Goal: Navigation & Orientation: Find specific page/section

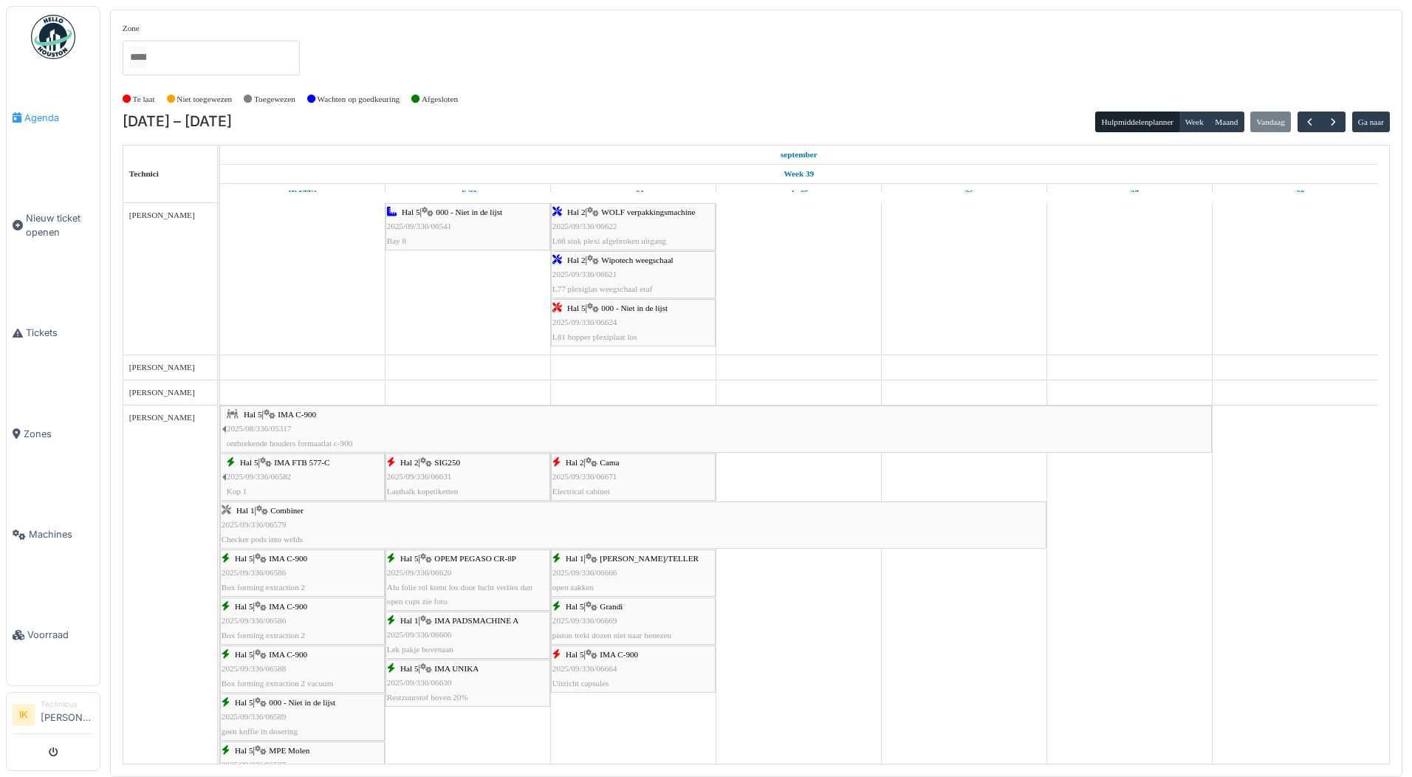
click at [33, 120] on span "Agenda" at bounding box center [58, 118] width 69 height 14
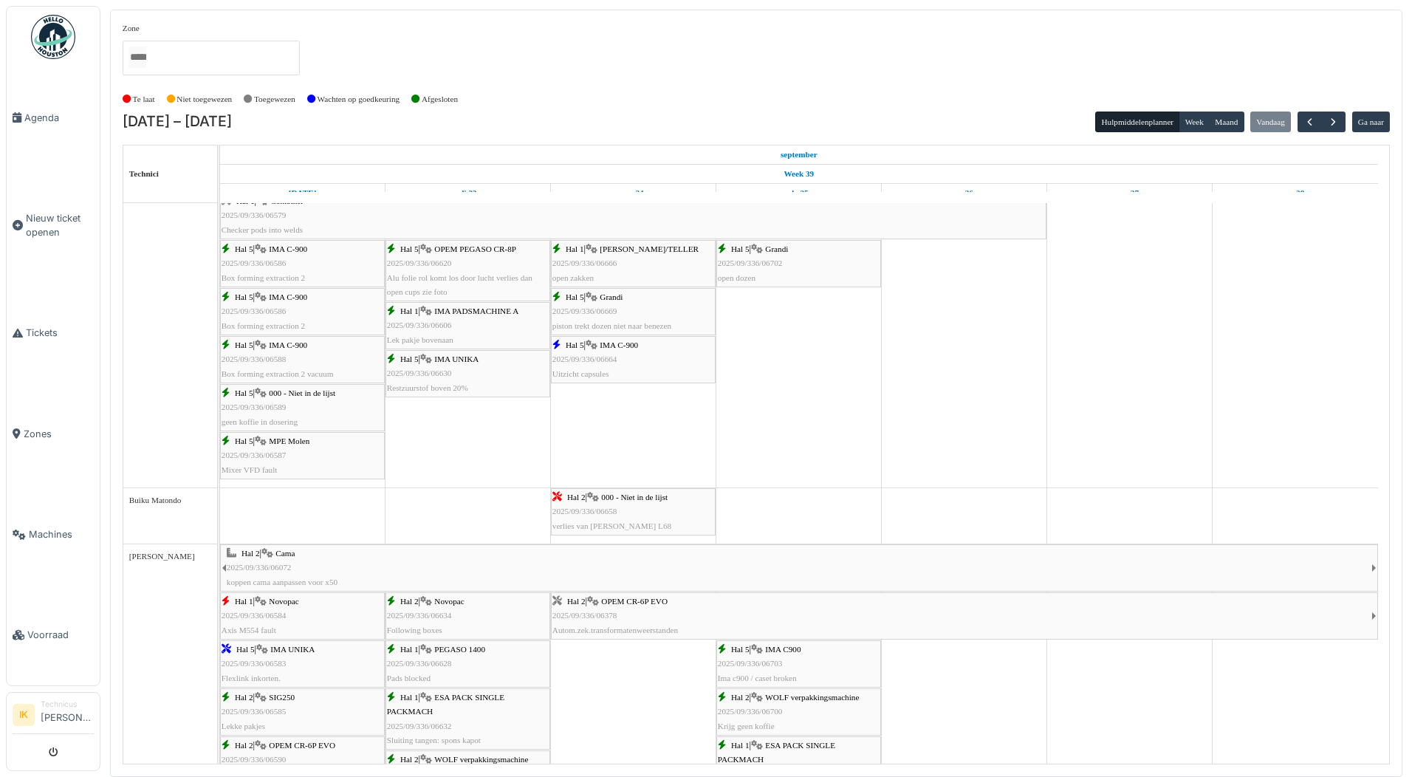
scroll to position [490, 0]
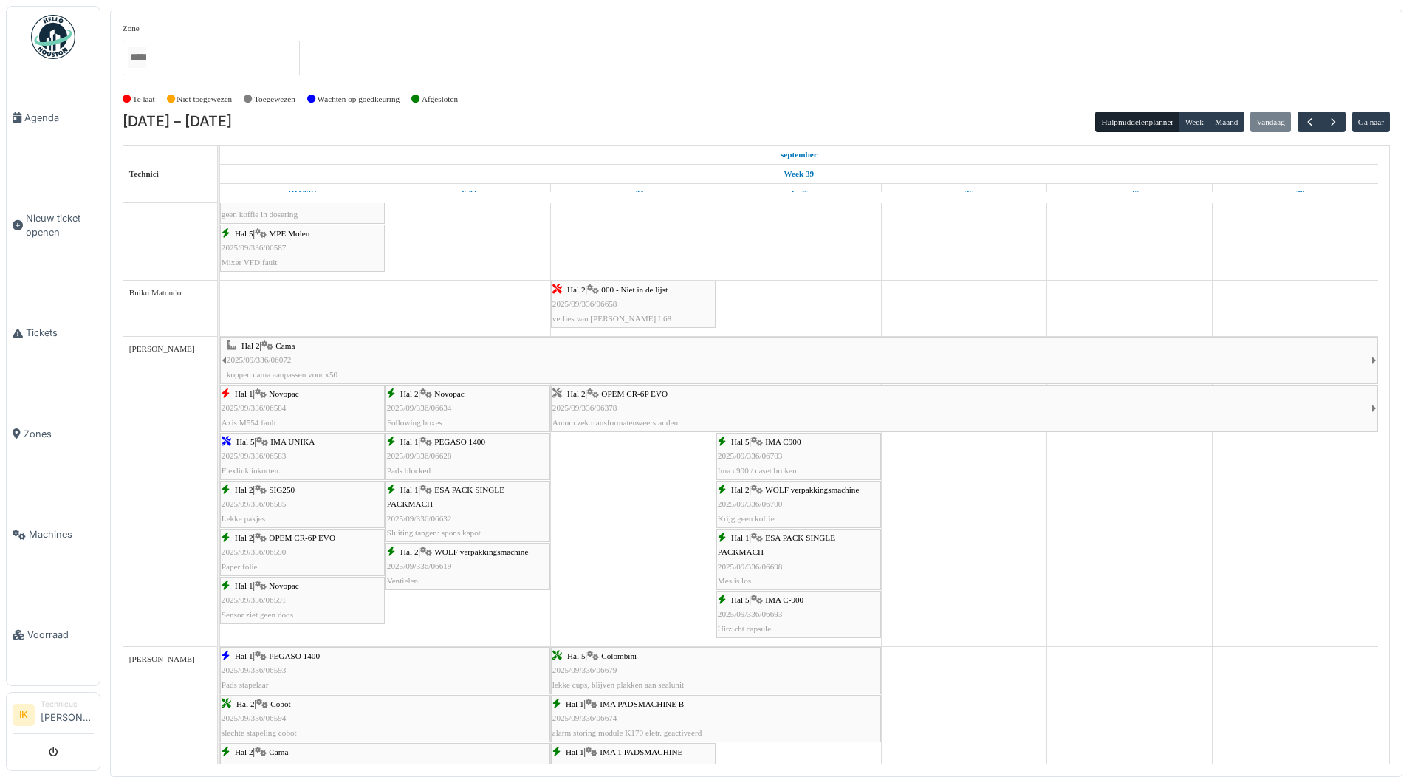
click at [792, 609] on div "Hal 5 | IMA C-900 2025/09/336/06693 Uitzicht capsule" at bounding box center [799, 614] width 162 height 43
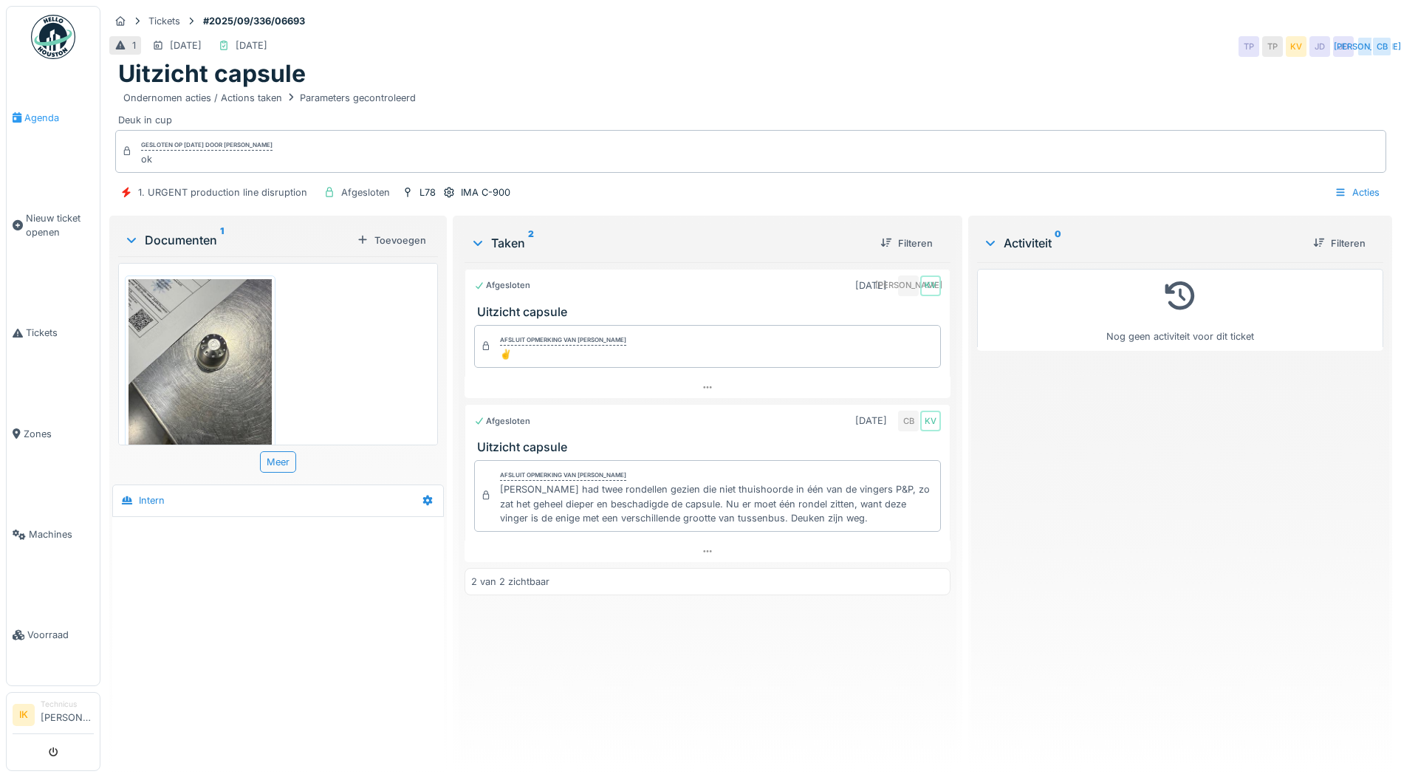
click at [38, 114] on span "Agenda" at bounding box center [58, 118] width 69 height 14
